Goal: Navigation & Orientation: Find specific page/section

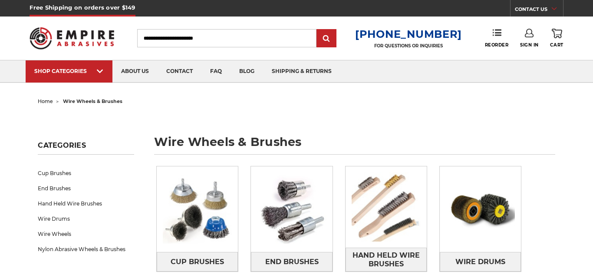
scroll to position [70, 0]
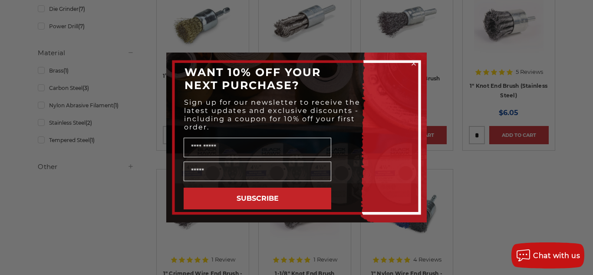
scroll to position [206, 0]
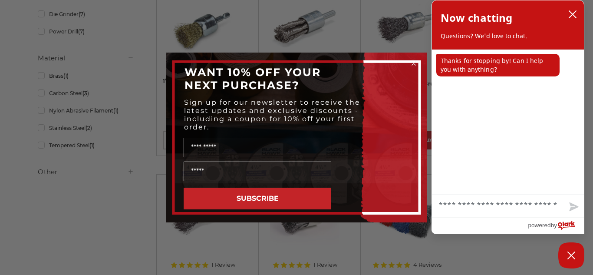
click at [415, 66] on circle "Close dialog" at bounding box center [414, 63] width 8 height 8
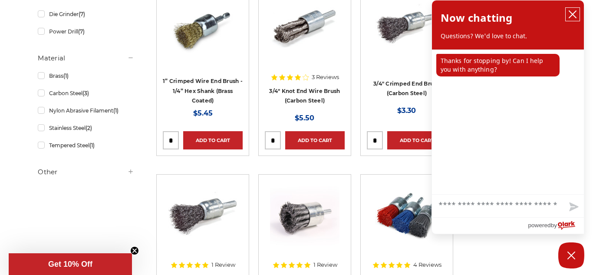
click at [575, 12] on icon "close chatbox" at bounding box center [572, 14] width 7 height 7
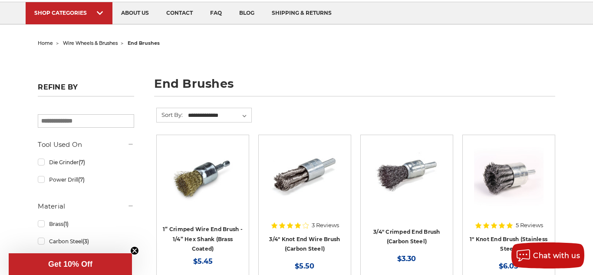
scroll to position [0, 0]
